Goal: Communication & Community: Answer question/provide support

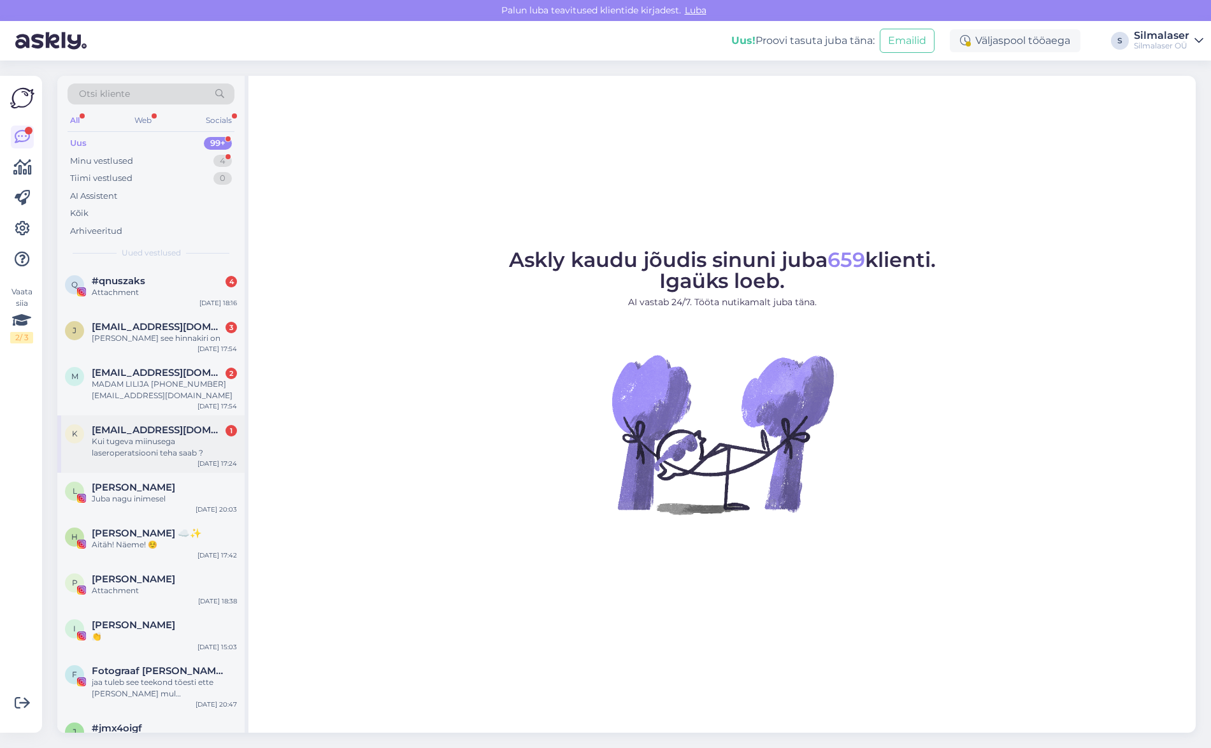
click at [133, 442] on div "Kui tugeva miinusega laseroperatsiooni teha saab ?" at bounding box center [164, 447] width 145 height 23
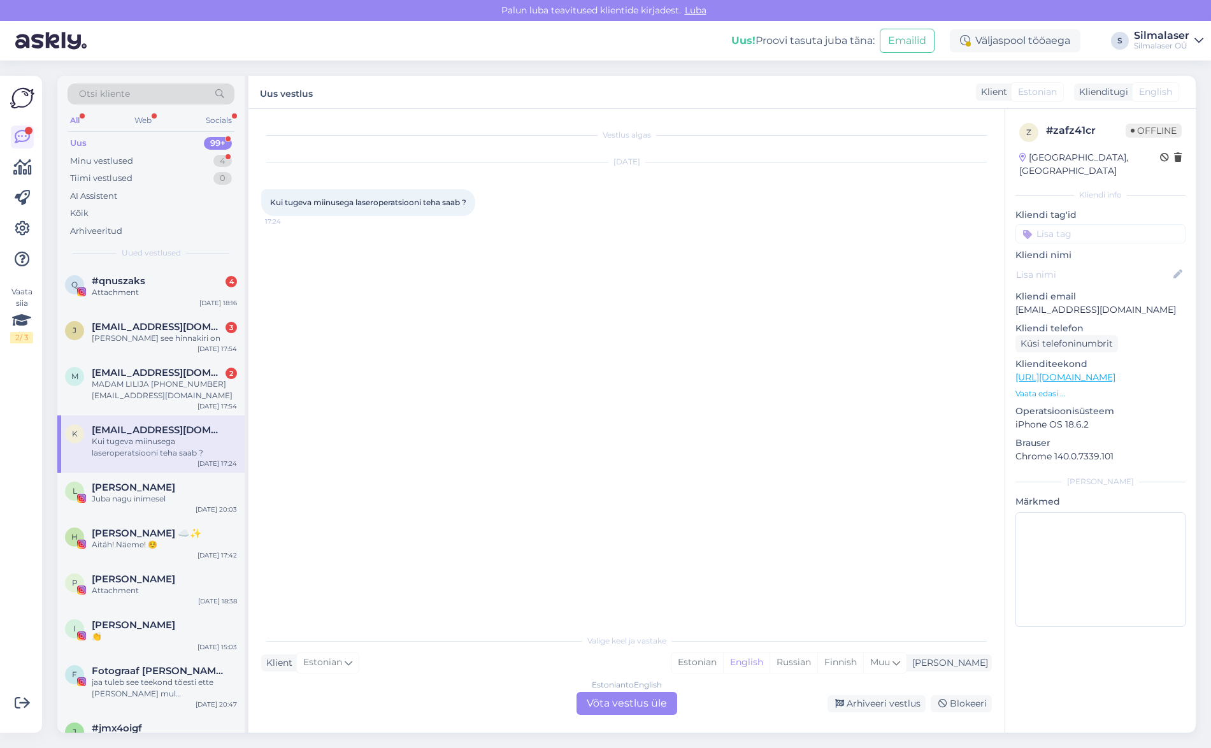
click at [635, 700] on div "Estonian to English Võta vestlus üle" at bounding box center [627, 703] width 101 height 23
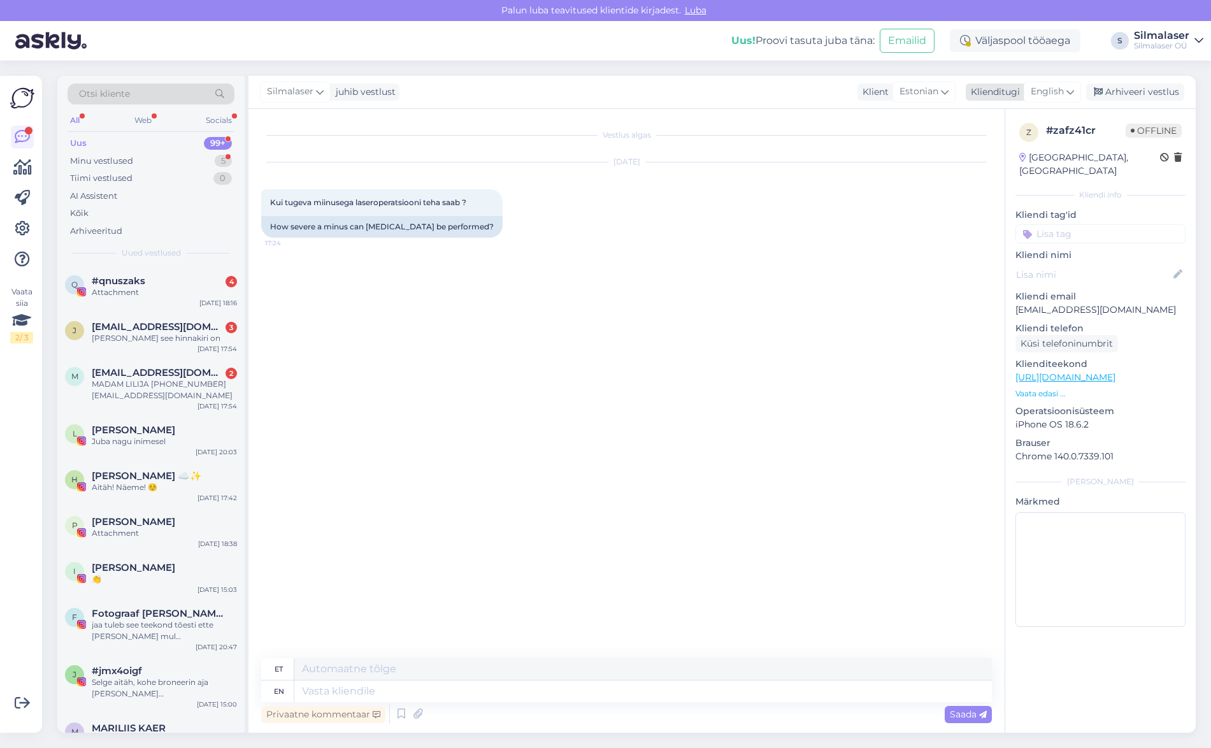
click at [1054, 93] on span "English" at bounding box center [1047, 92] width 33 height 14
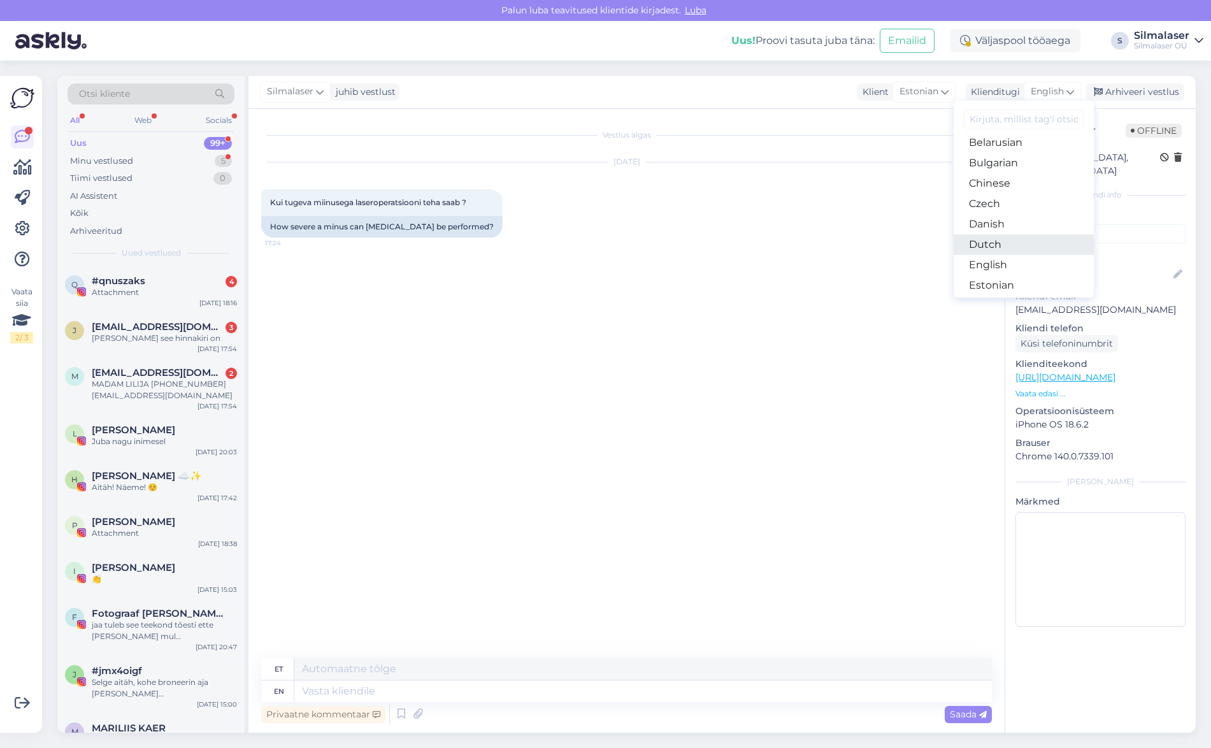
scroll to position [27, 0]
click at [979, 280] on link "Estonian" at bounding box center [1024, 285] width 140 height 20
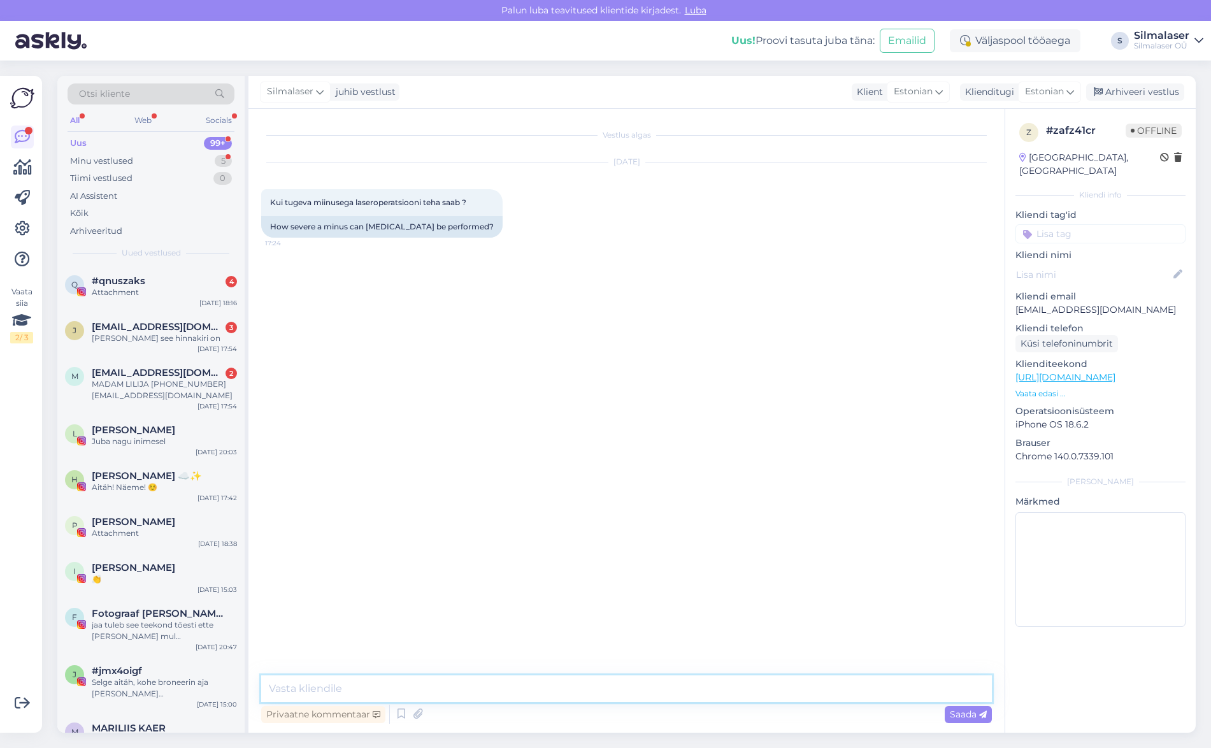
click at [320, 684] on textarea at bounding box center [626, 688] width 731 height 27
type textarea "Tere! Kui sarvekesta paksus võimaldab, siis kuni -9,0. Sarvkesta paksust mõõdam…"
click at [947, 717] on div "Saada" at bounding box center [968, 714] width 47 height 17
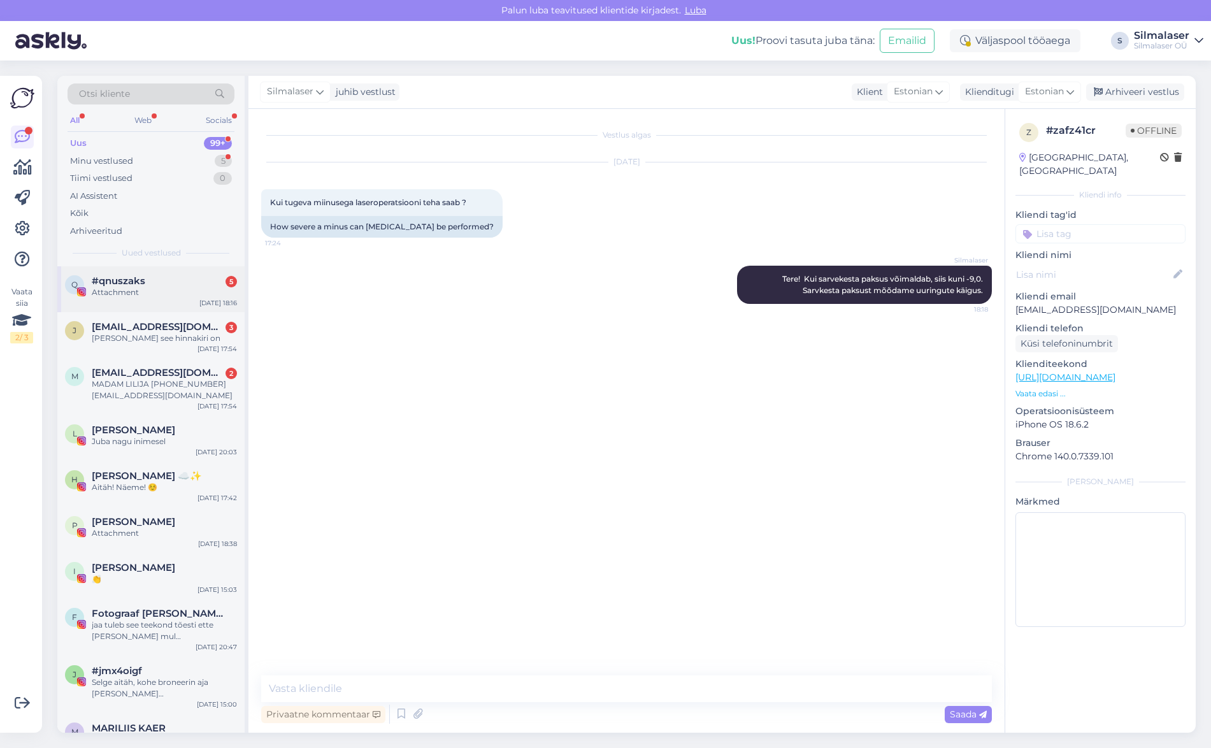
click at [126, 289] on div "Attachment" at bounding box center [164, 292] width 145 height 11
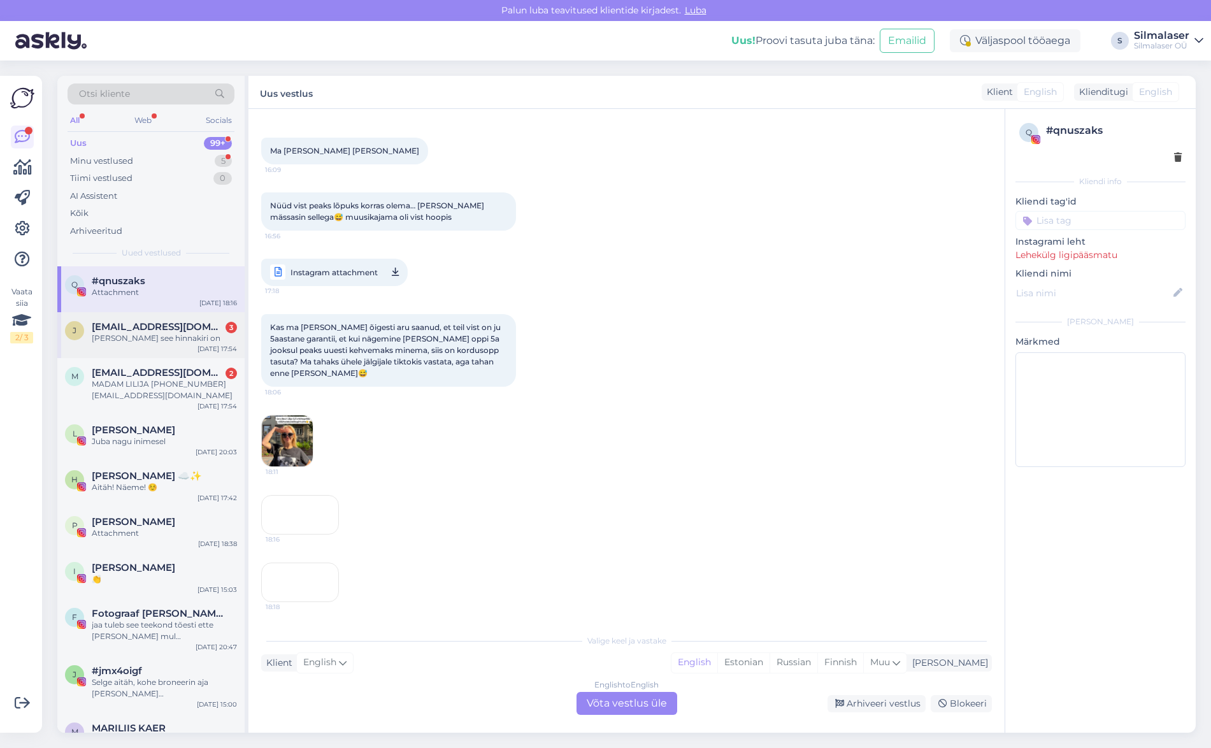
scroll to position [2089, 0]
click at [158, 340] on div "[PERSON_NAME] see hinnakiri on" at bounding box center [164, 338] width 145 height 11
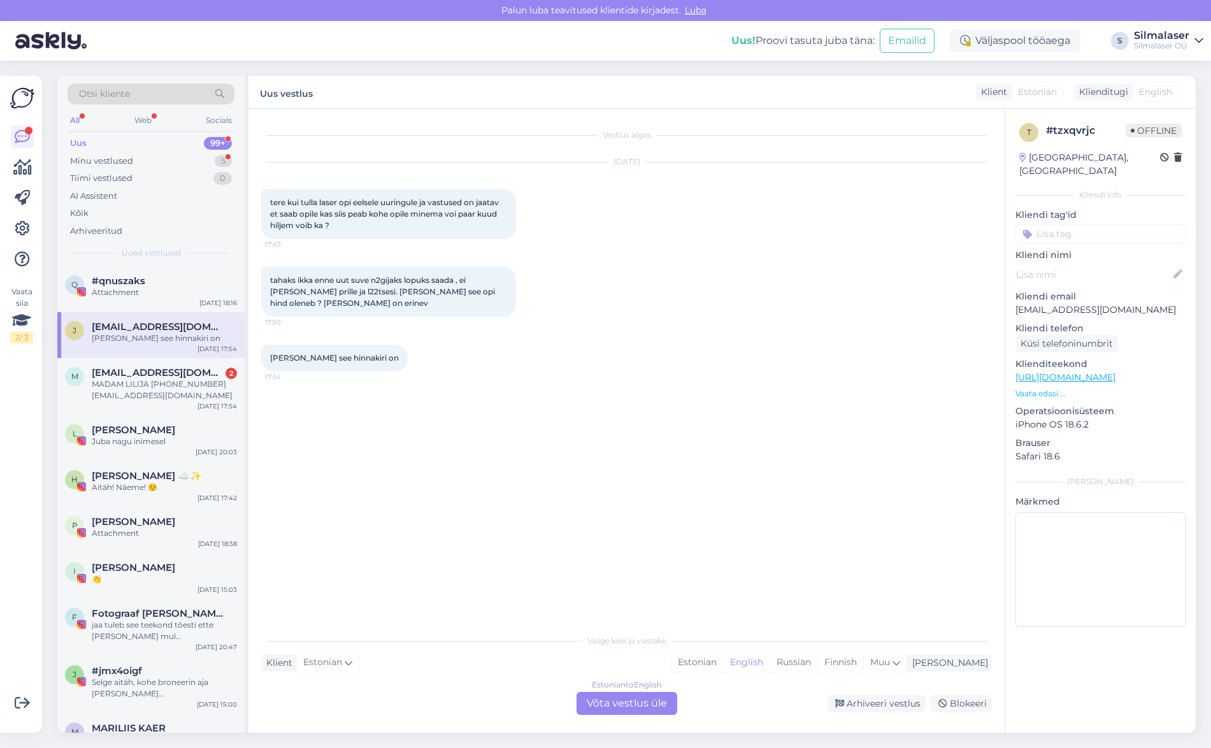
scroll to position [0, 0]
click at [144, 370] on span "[EMAIL_ADDRESS][DOMAIN_NAME]" at bounding box center [158, 372] width 133 height 11
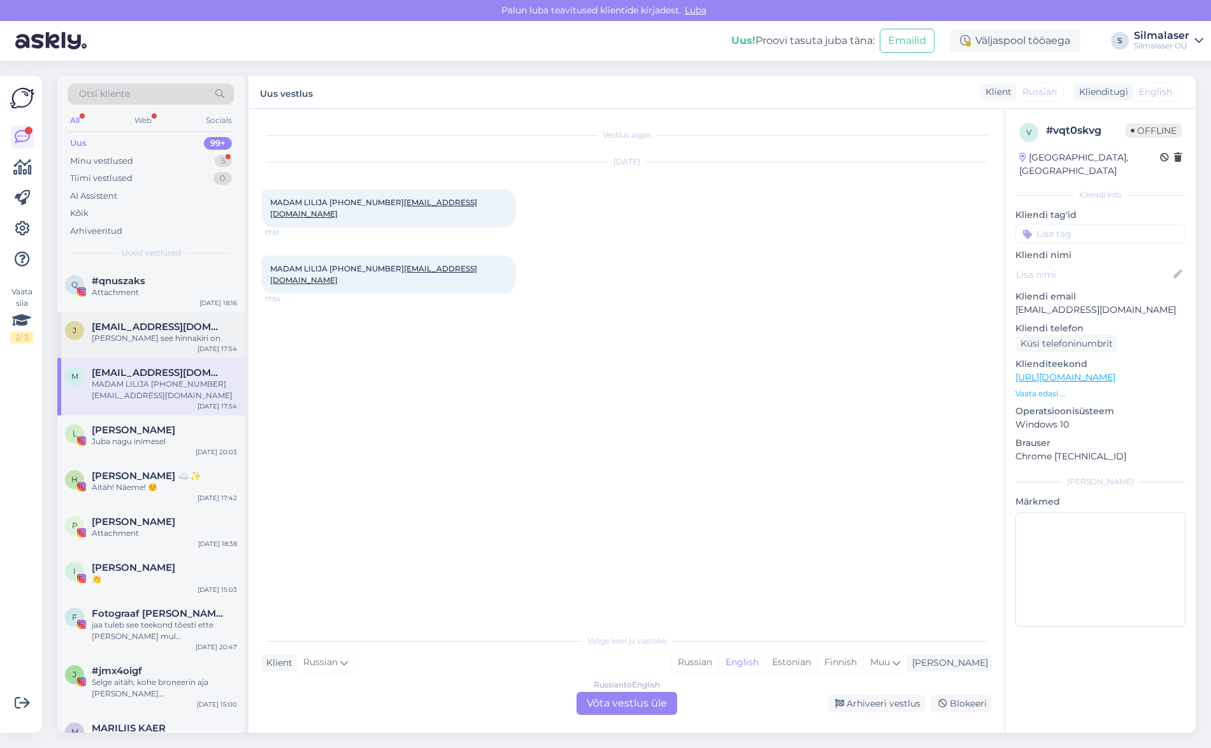
click at [122, 322] on span "[EMAIL_ADDRESS][DOMAIN_NAME]" at bounding box center [158, 326] width 133 height 11
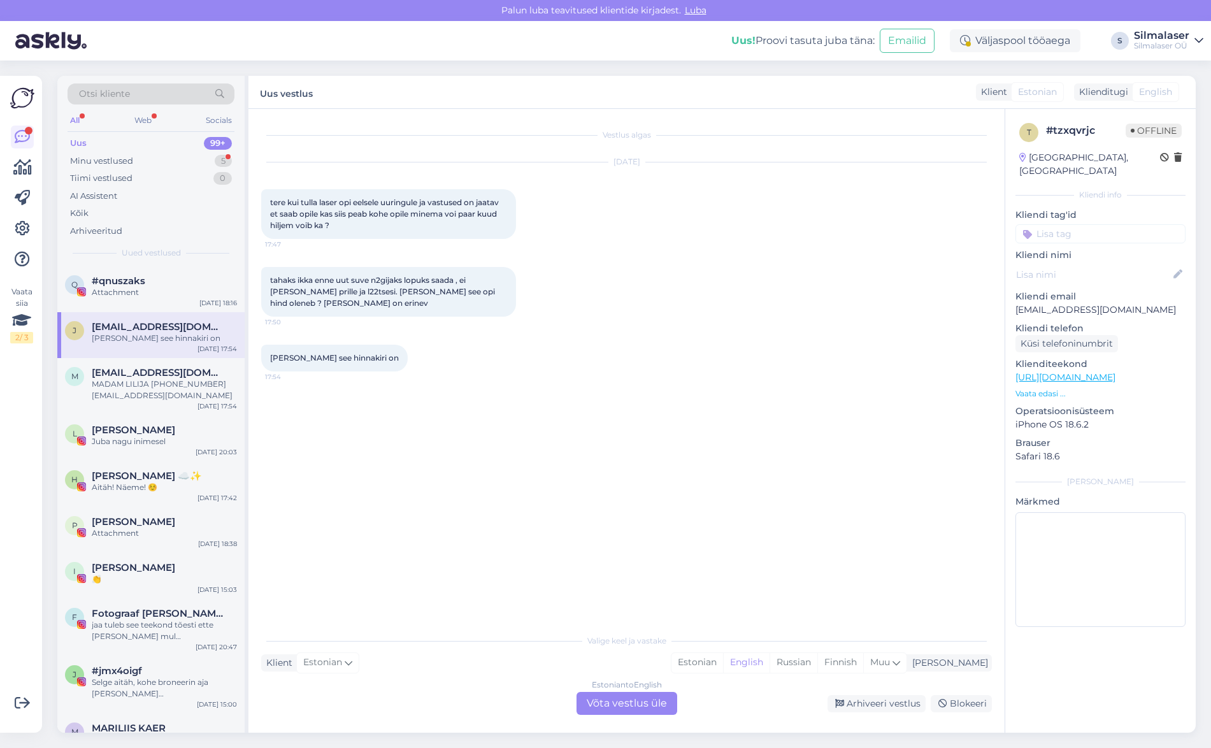
click at [605, 707] on div "Estonian to English Võta vestlus üle" at bounding box center [627, 703] width 101 height 23
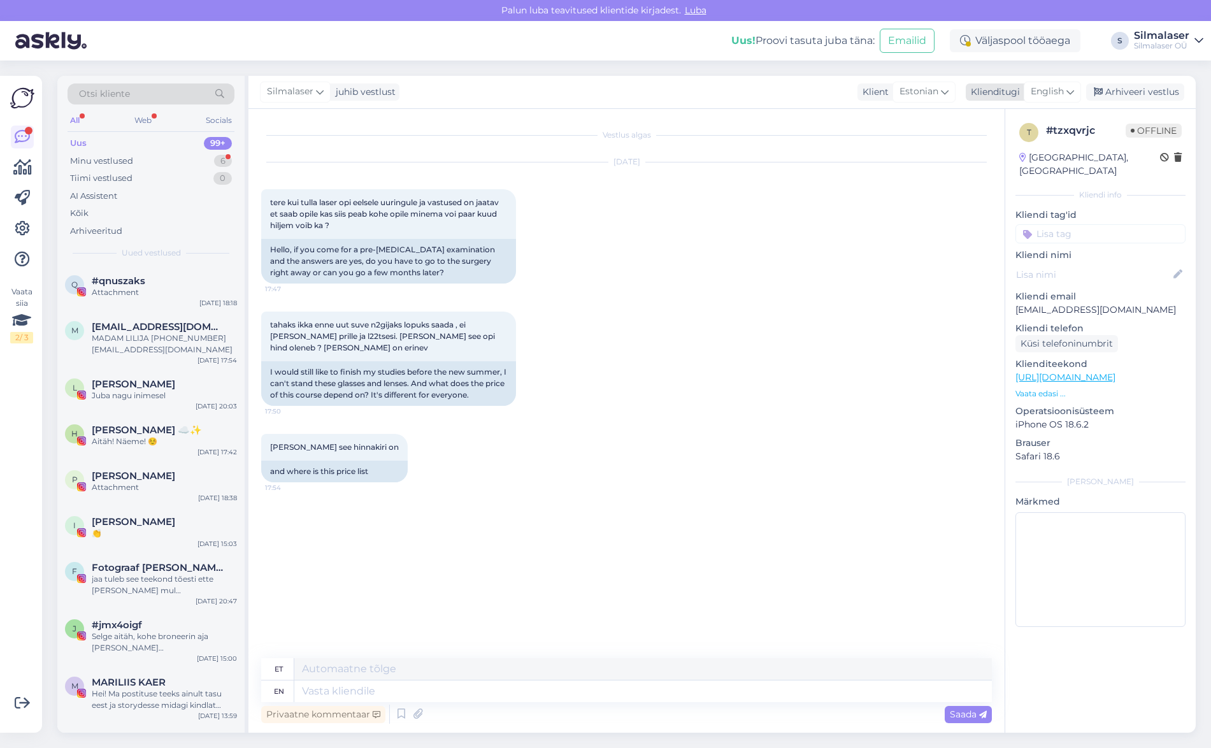
click at [1054, 92] on span "English" at bounding box center [1047, 92] width 33 height 14
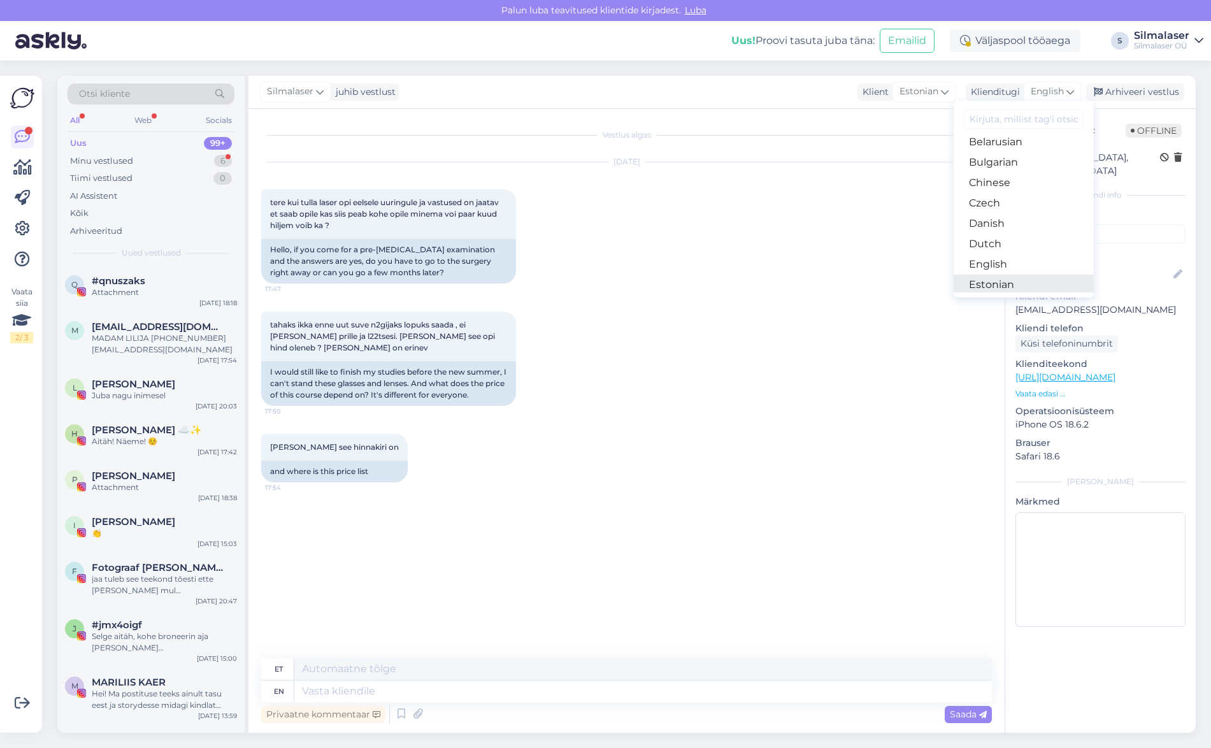
click at [1011, 280] on link "Estonian" at bounding box center [1024, 285] width 140 height 20
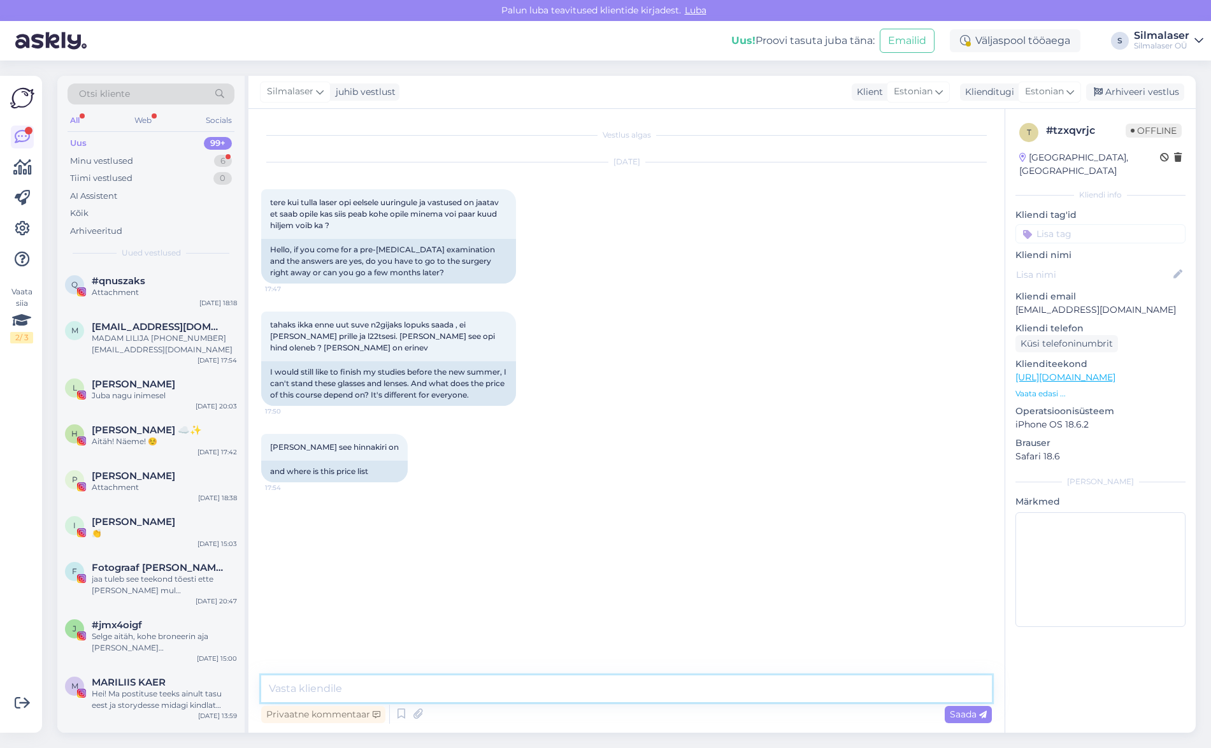
click at [323, 683] on textarea at bounding box center [626, 688] width 731 height 27
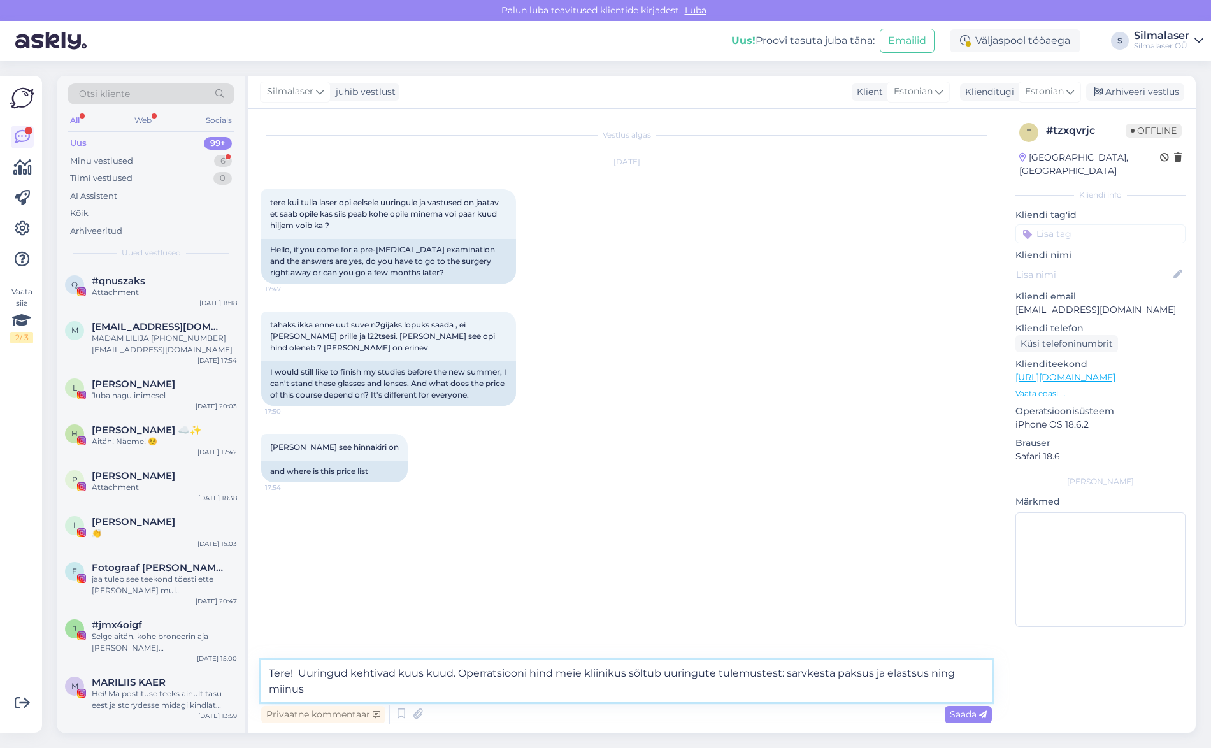
click at [884, 677] on textarea "Tere! Uuringud kehtivad kuus kuud. Operratsiooni hind meie kliinikus sõltub uur…" at bounding box center [626, 681] width 731 height 42
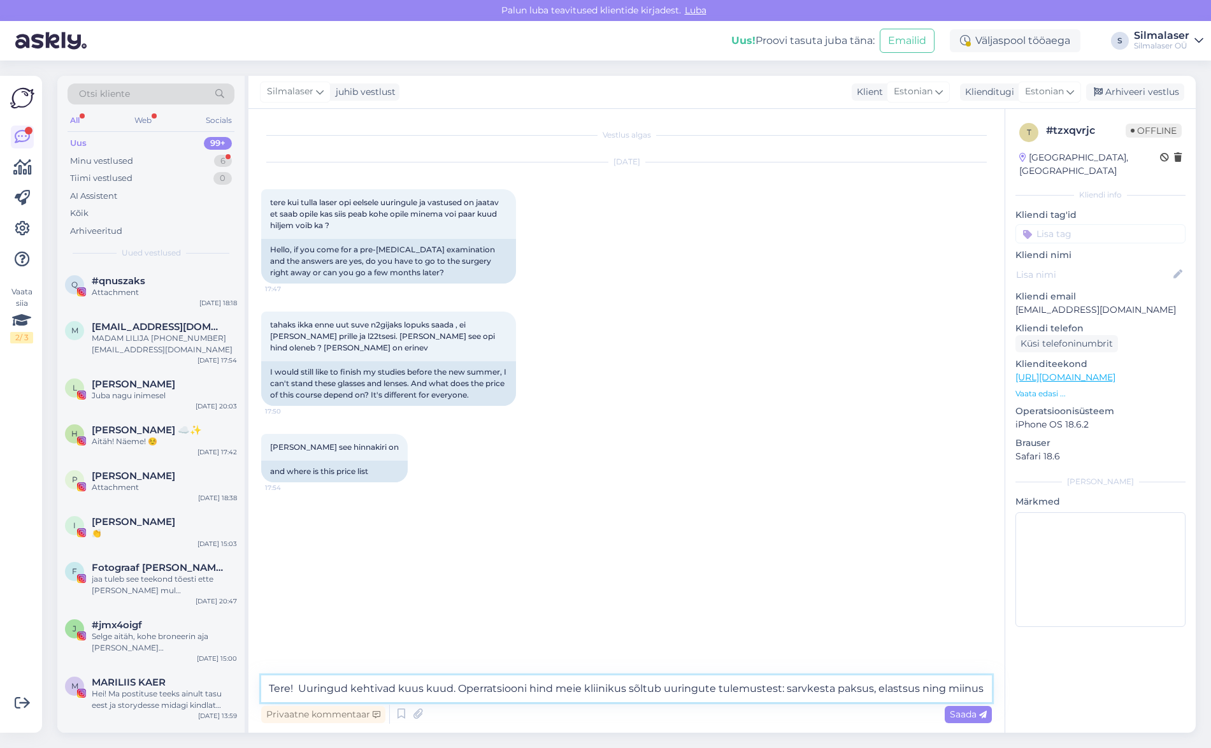
drag, startPoint x: 946, startPoint y: 690, endPoint x: 915, endPoint y: 689, distance: 30.6
click at [915, 689] on textarea "Tere! Uuringud kehtivad kuus kuud. Operratsiooni hind meie kliinikus sõltub uur…" at bounding box center [626, 688] width 731 height 27
click at [955, 687] on textarea "Tere! Uuringud kehtivad kuus kuud. Operratsiooni hind meie kliinikus sõltub uur…" at bounding box center [626, 688] width 731 height 27
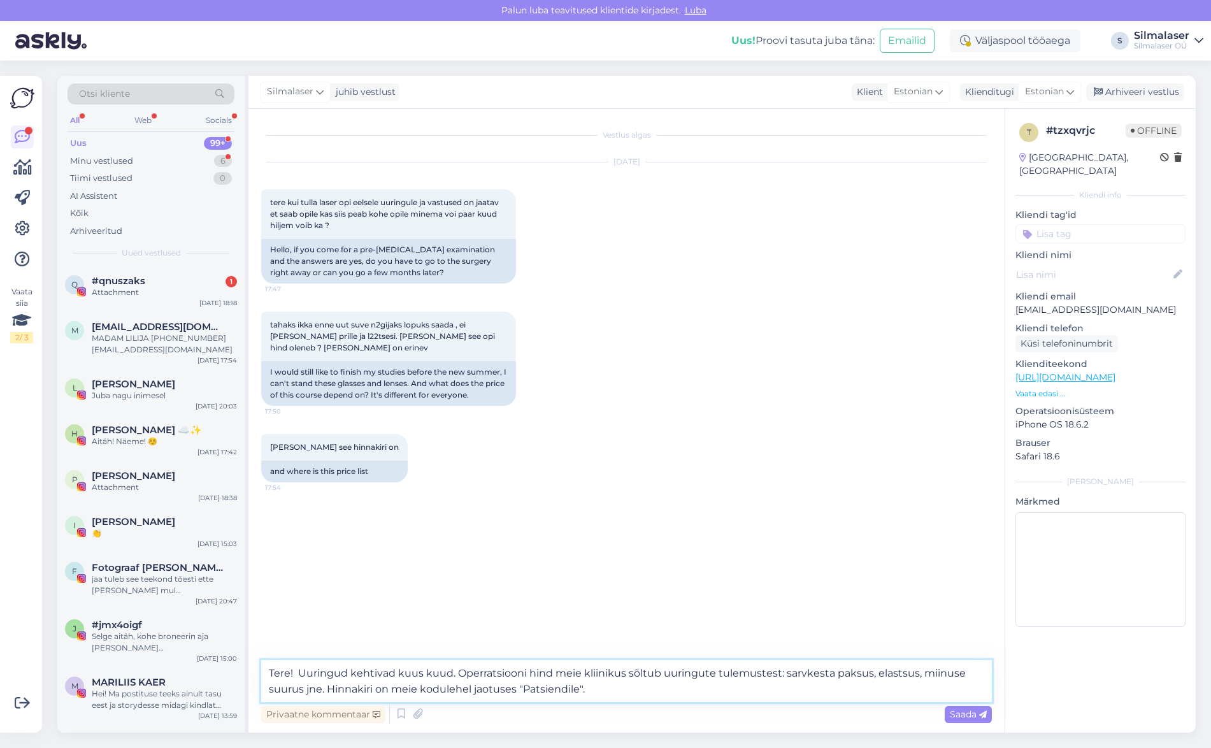
paste textarea "[URL][DOMAIN_NAME]"
click at [582, 690] on textarea "Tere! Uuringud kehtivad kuus kuud. Operratsiooni hind meie kliinikus sõltub uur…" at bounding box center [626, 681] width 731 height 42
type textarea "Tere! Uuringud kehtivad kuus kuud. Operratsiooni hind meie kliinikus sõltub uur…"
click at [973, 715] on span "Saada" at bounding box center [968, 714] width 37 height 11
